Goal: Task Accomplishment & Management: Use online tool/utility

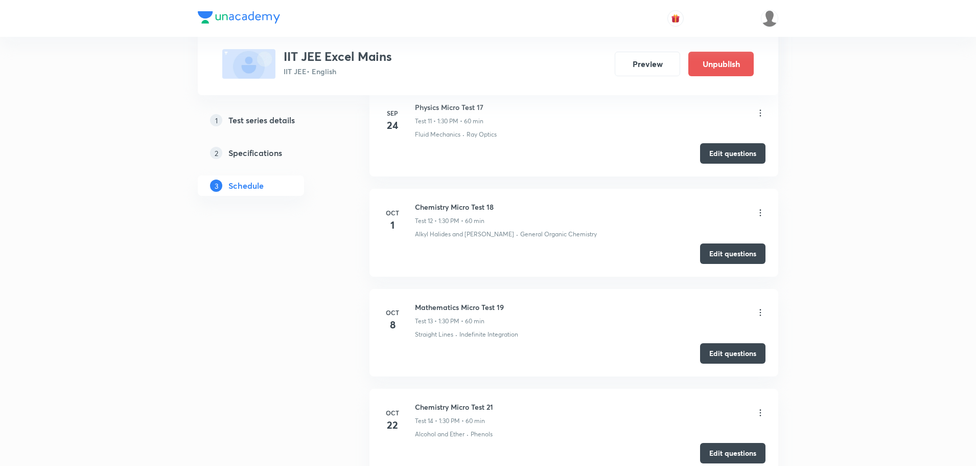
scroll to position [1840, 0]
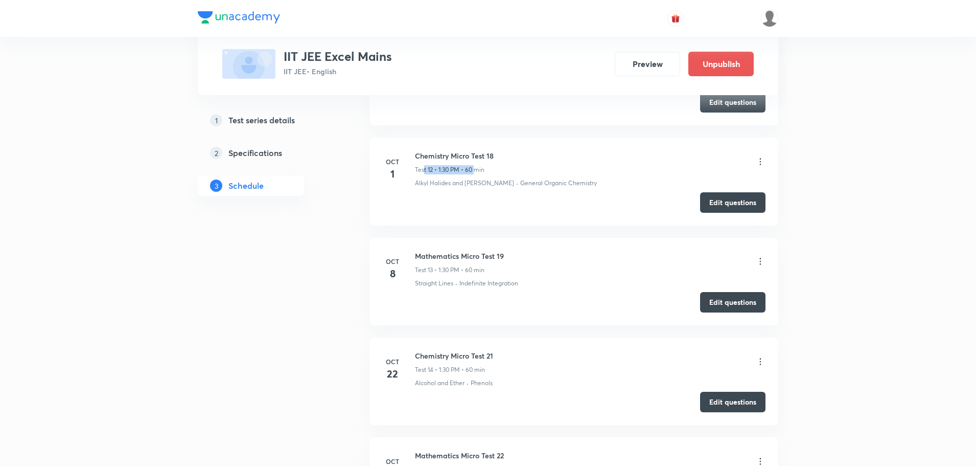
drag, startPoint x: 478, startPoint y: 163, endPoint x: 423, endPoint y: 166, distance: 54.8
click at [423, 166] on div "Chemistry Micro Test 18 Test 12 • 1:30 PM • 60 min" at bounding box center [454, 162] width 79 height 24
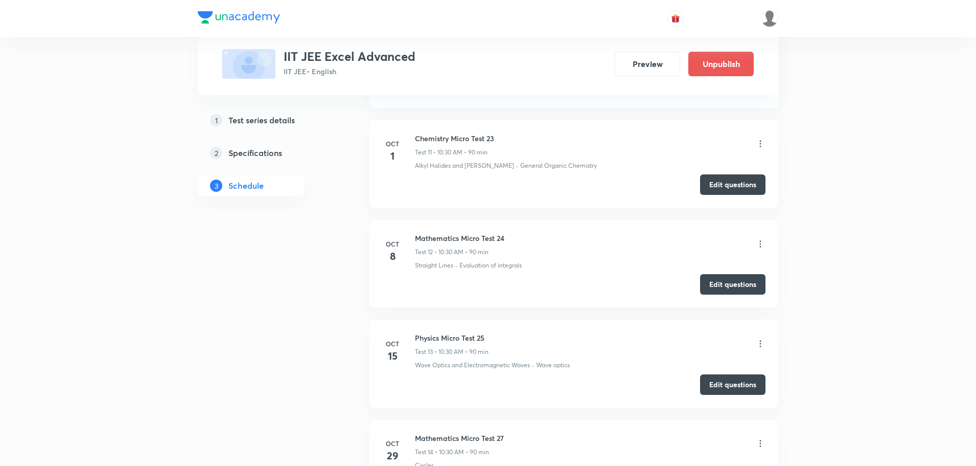
scroll to position [1737, 0]
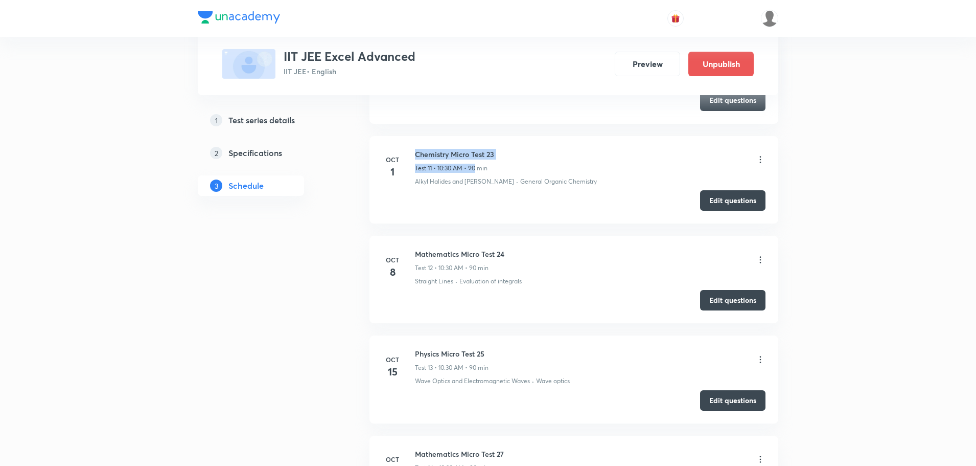
drag, startPoint x: 476, startPoint y: 168, endPoint x: 401, endPoint y: 176, distance: 75.1
click at [401, 176] on div "[DATE] Chemistry Micro Test 23 Test 11 • 10:30 AM • 90 min Alkyl Halides and [P…" at bounding box center [573, 167] width 383 height 37
click at [465, 185] on p "Alkyl Halides and [PERSON_NAME]" at bounding box center [464, 181] width 99 height 9
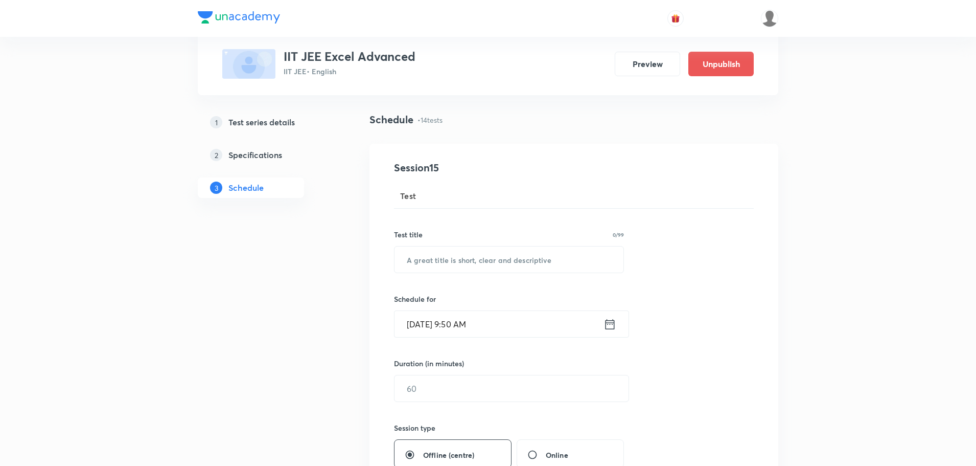
scroll to position [51, 0]
